Goal: Navigation & Orientation: Find specific page/section

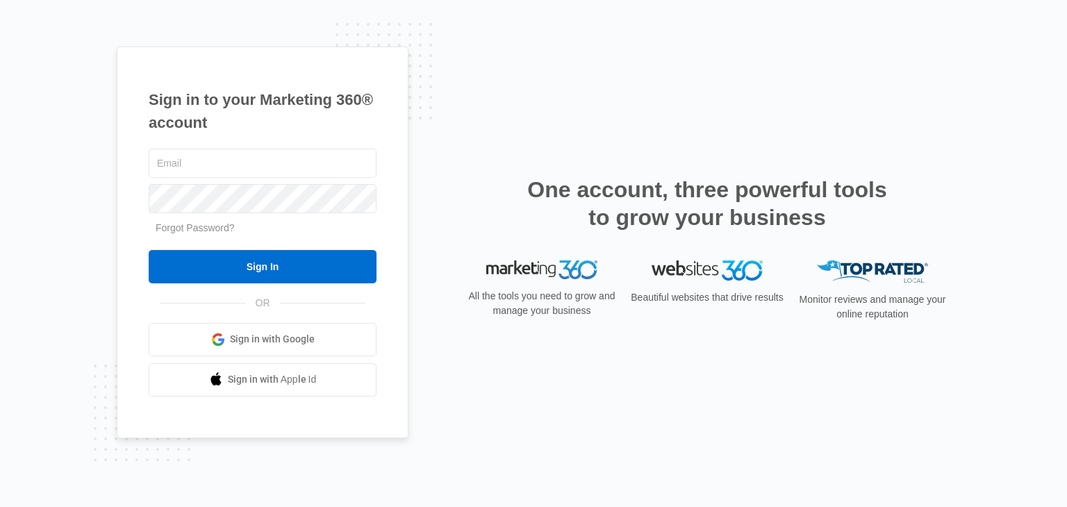
click at [277, 351] on link "Sign in with Google" at bounding box center [263, 339] width 228 height 33
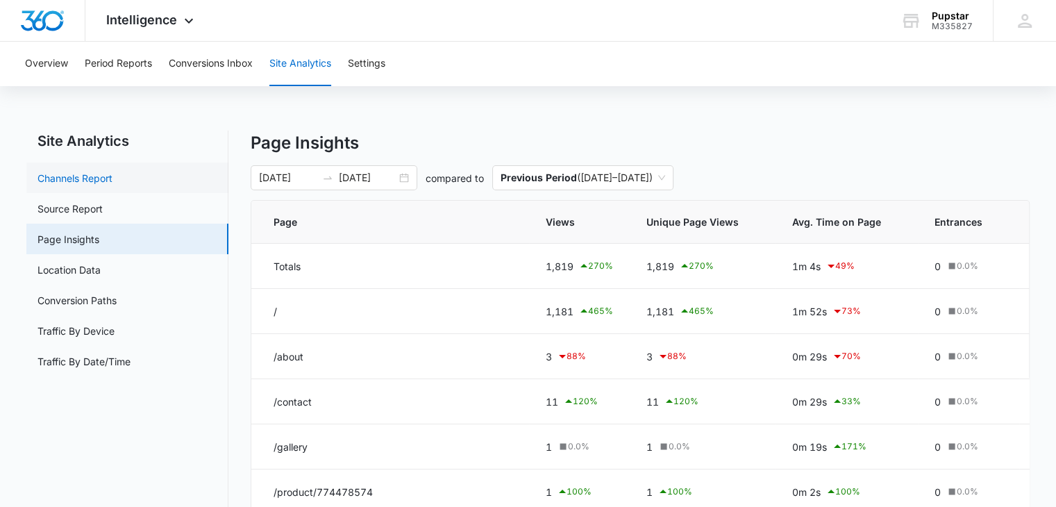
click at [73, 174] on link "Channels Report" at bounding box center [75, 178] width 75 height 15
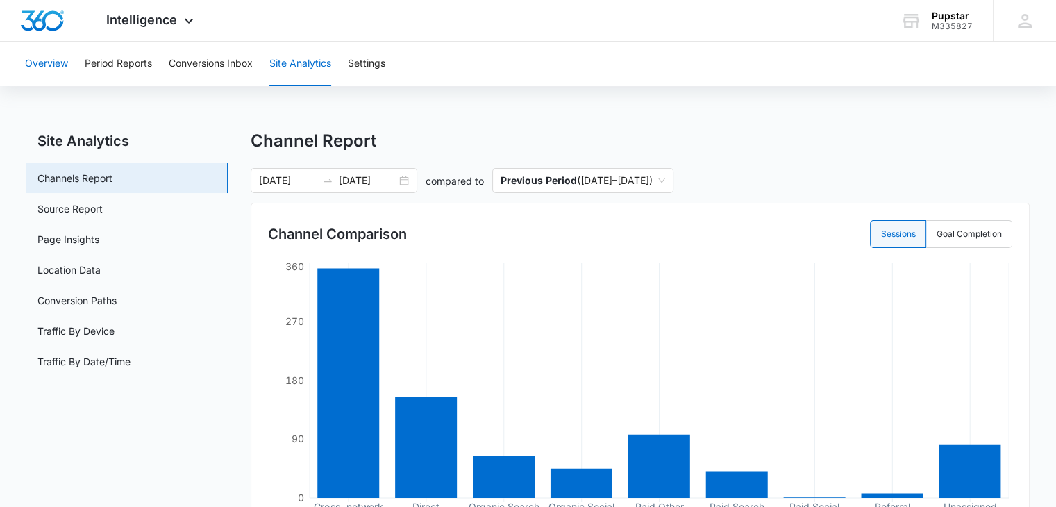
click at [58, 65] on button "Overview" at bounding box center [46, 64] width 43 height 44
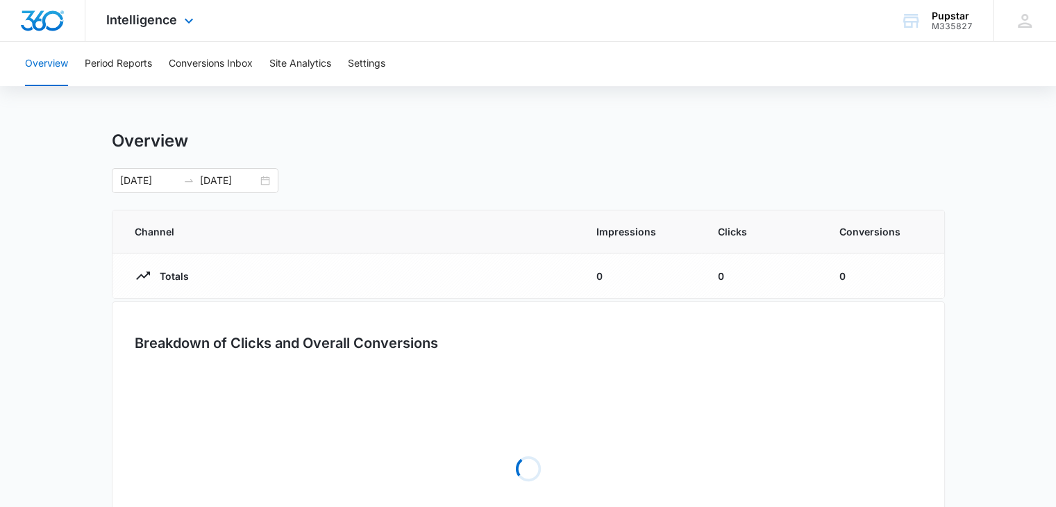
click at [186, 9] on div "Intelligence Apps Reputation Websites Forms CRM Email Social Shop Payments POS …" at bounding box center [151, 20] width 133 height 41
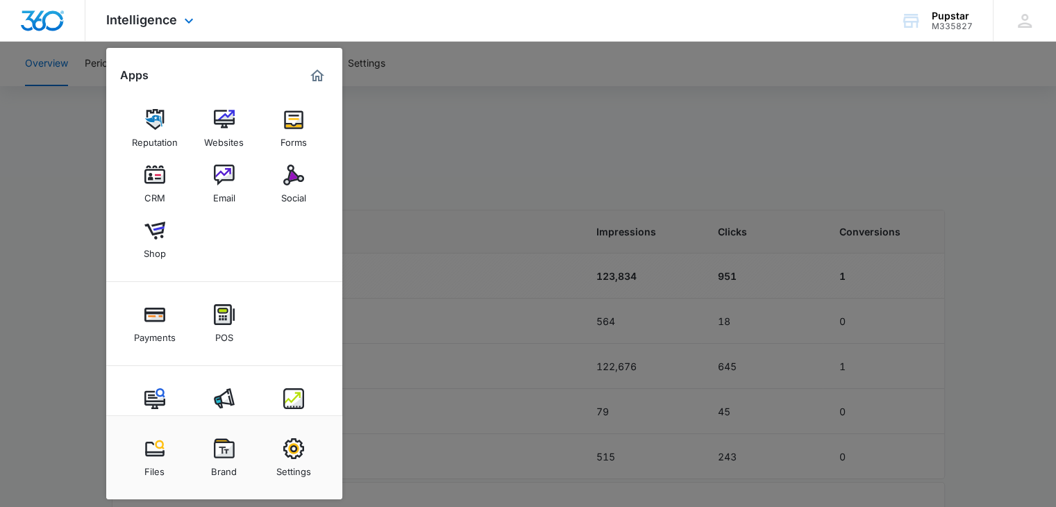
scroll to position [34, 0]
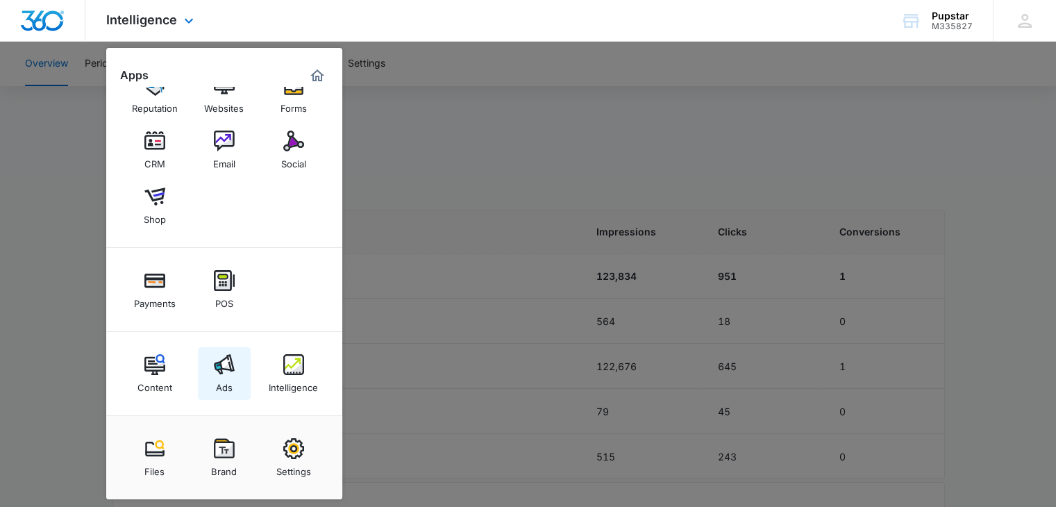
click at [219, 367] on img at bounding box center [224, 364] width 21 height 21
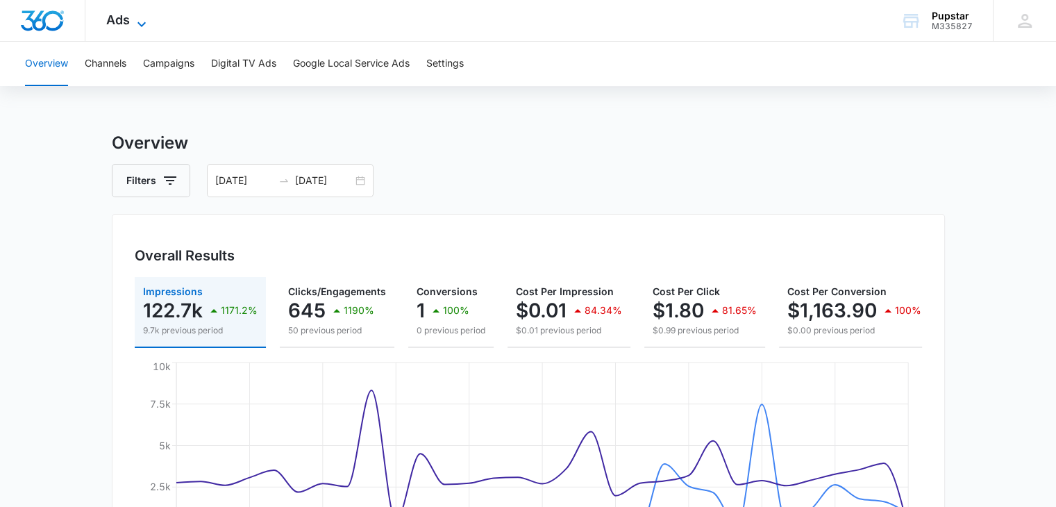
click at [146, 19] on icon at bounding box center [141, 24] width 17 height 17
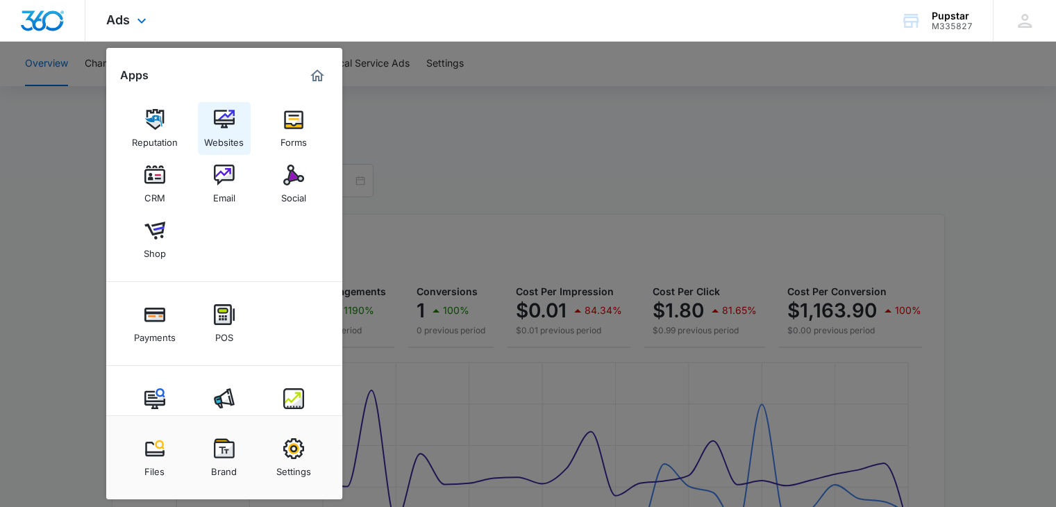
click at [231, 132] on div "Websites" at bounding box center [224, 139] width 40 height 18
